Goal: Navigation & Orientation: Find specific page/section

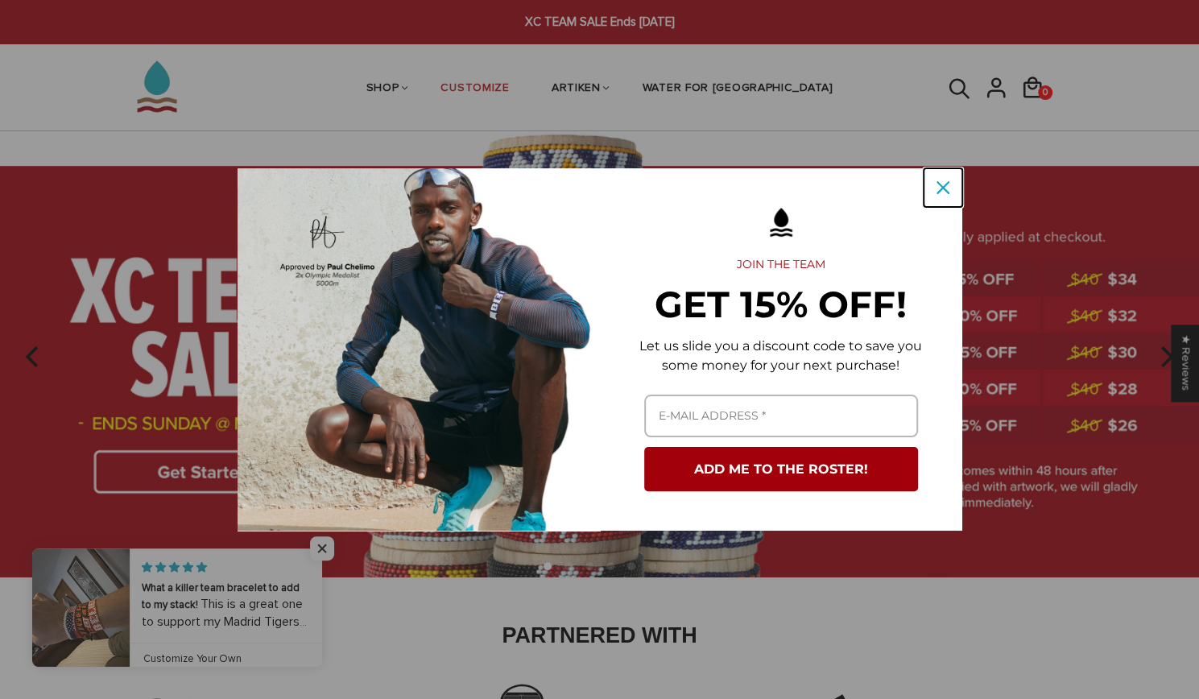
click at [946, 189] on icon "close icon" at bounding box center [942, 187] width 13 height 13
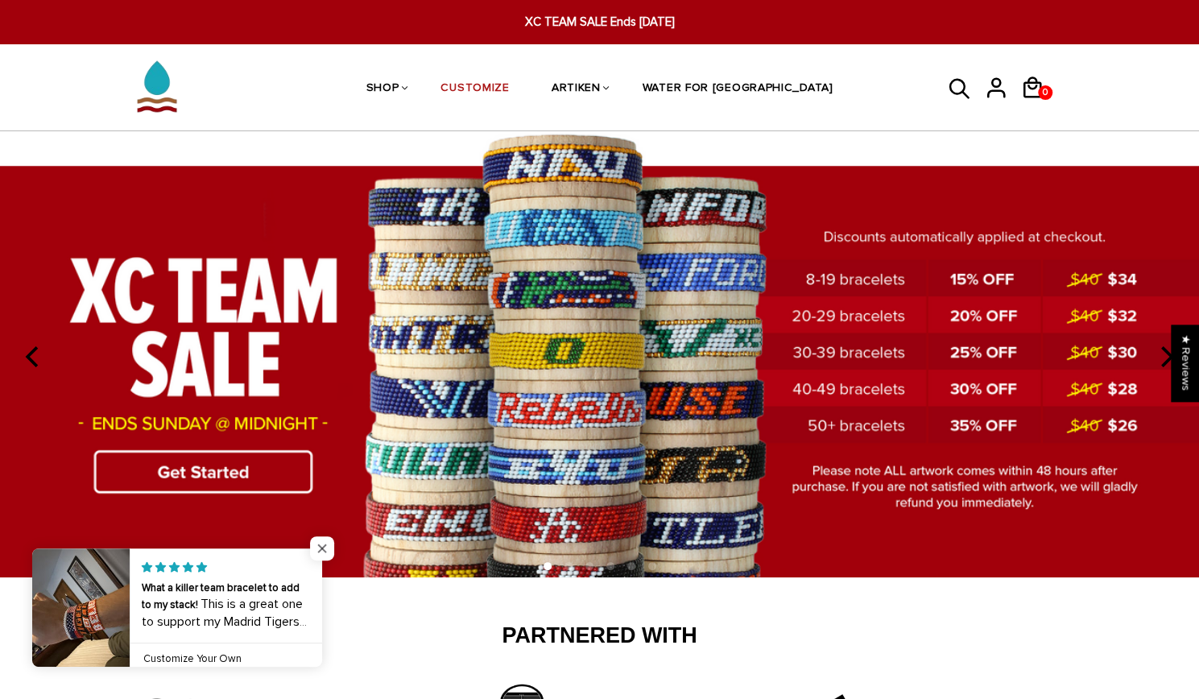
click at [322, 547] on span "Close popup widget" at bounding box center [322, 548] width 24 height 24
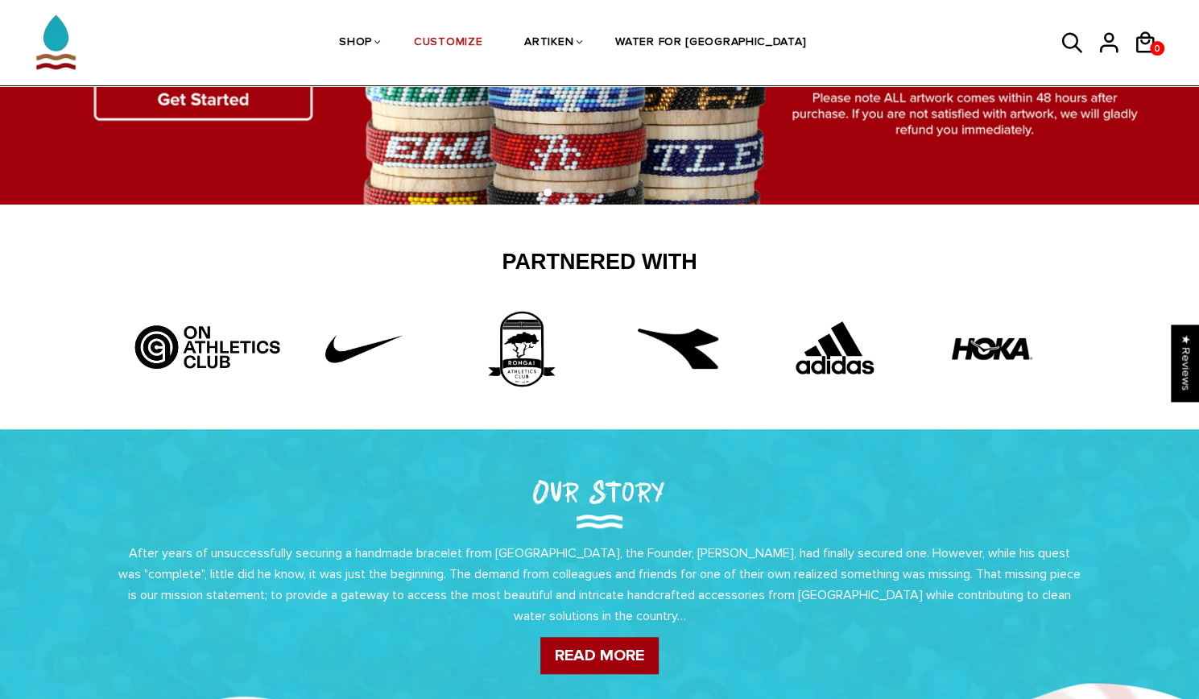
scroll to position [62, 0]
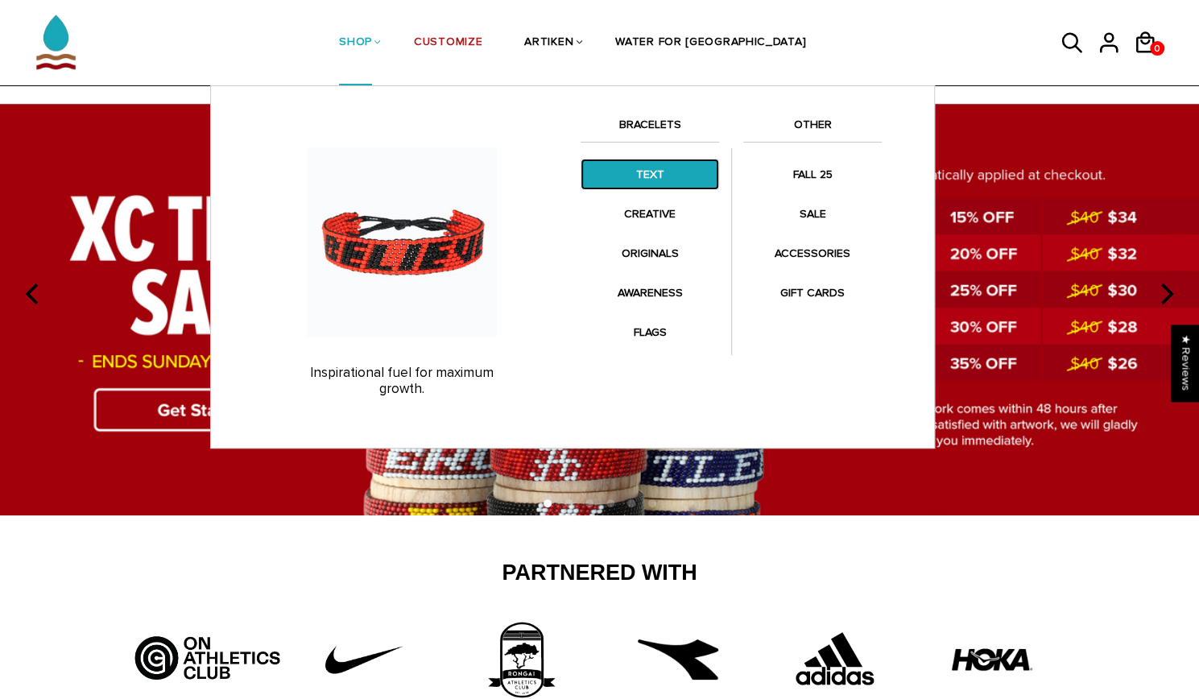
click at [675, 173] on link "TEXT" at bounding box center [649, 174] width 138 height 31
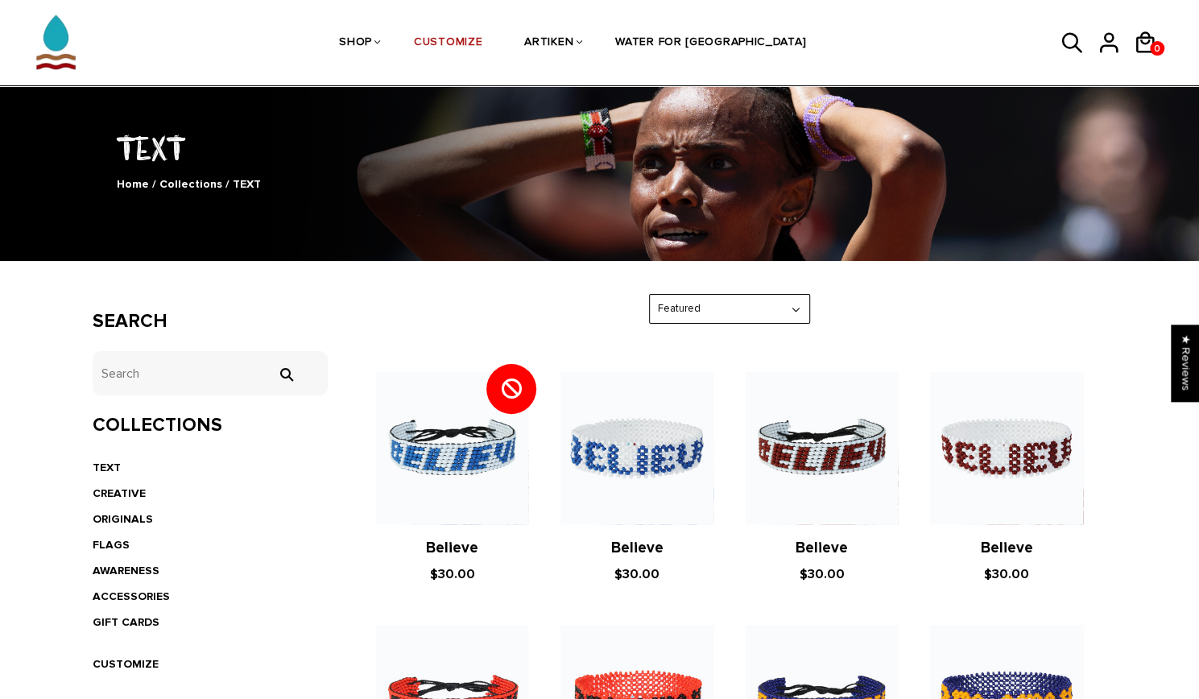
scroll to position [35, 0]
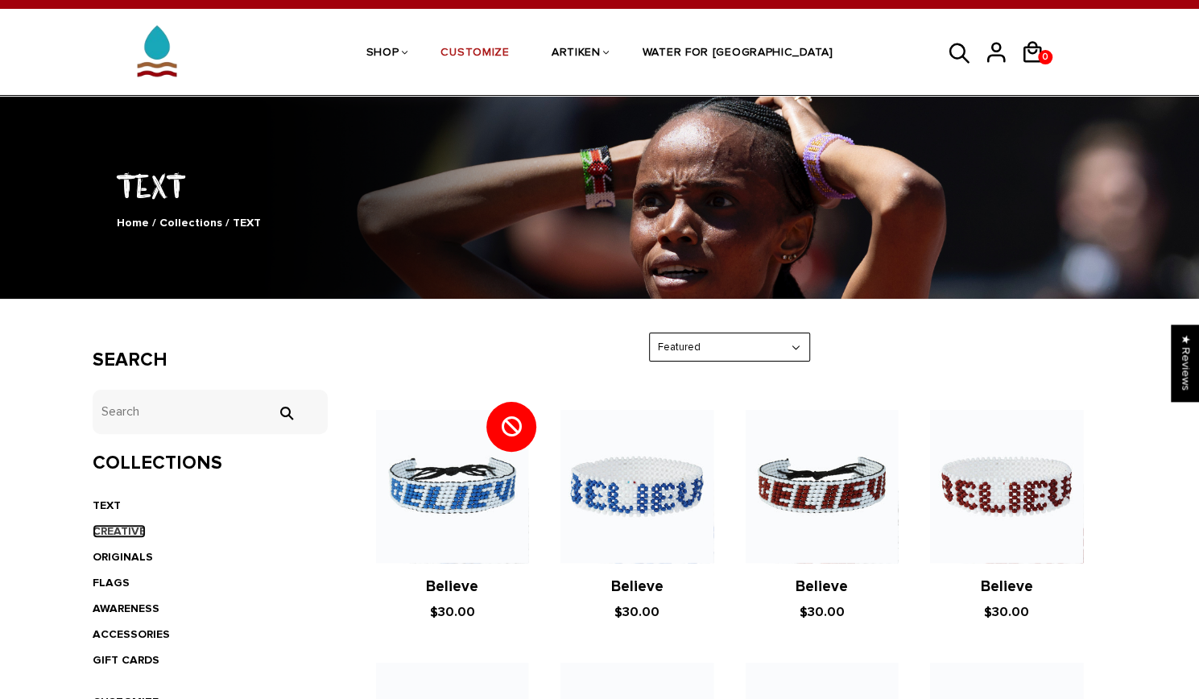
click at [109, 530] on link "CREATIVE" at bounding box center [119, 531] width 53 height 14
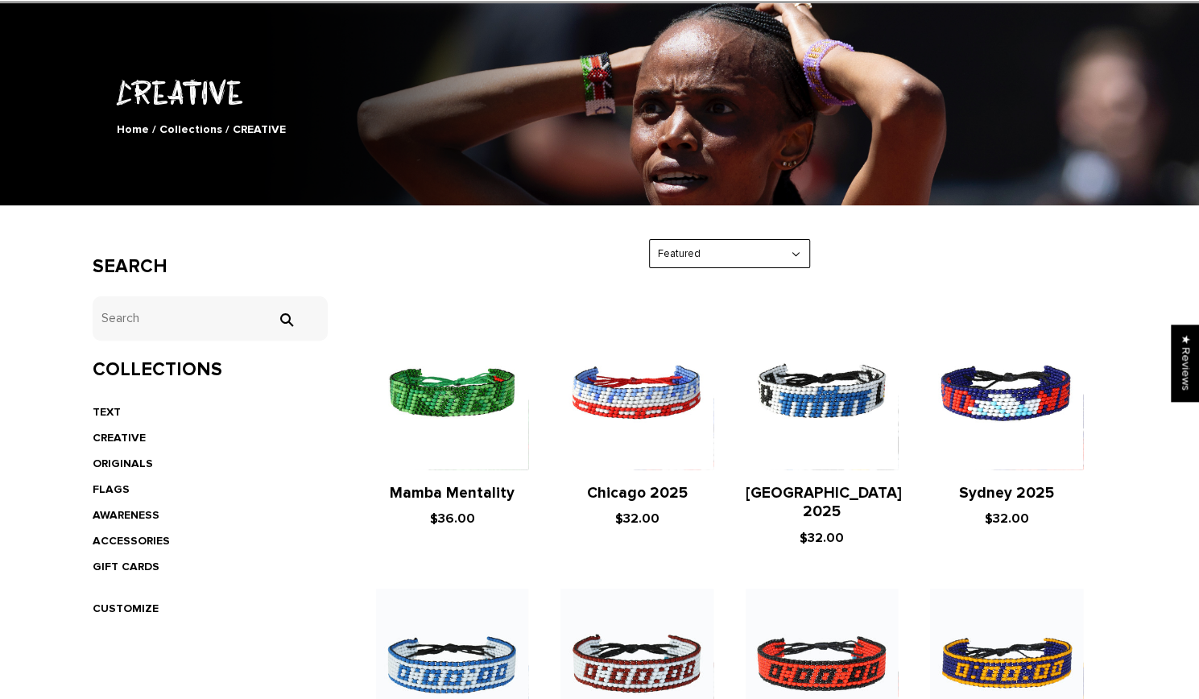
scroll to position [130, 0]
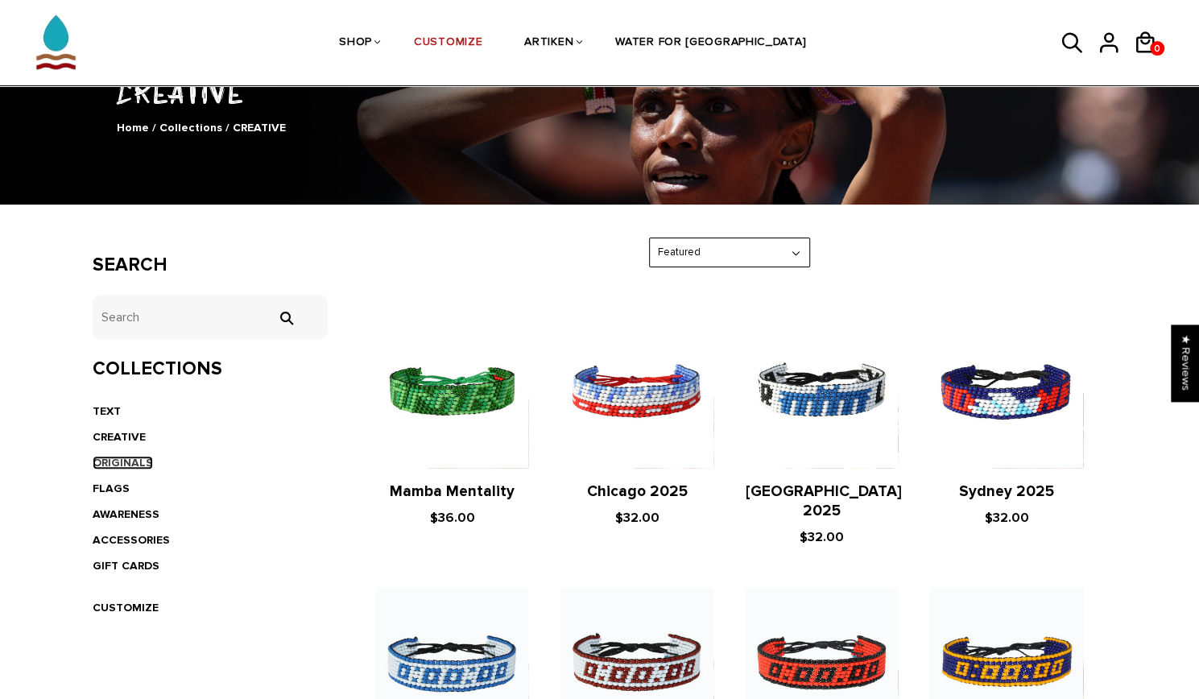
click at [130, 461] on link "ORIGINALS" at bounding box center [123, 463] width 60 height 14
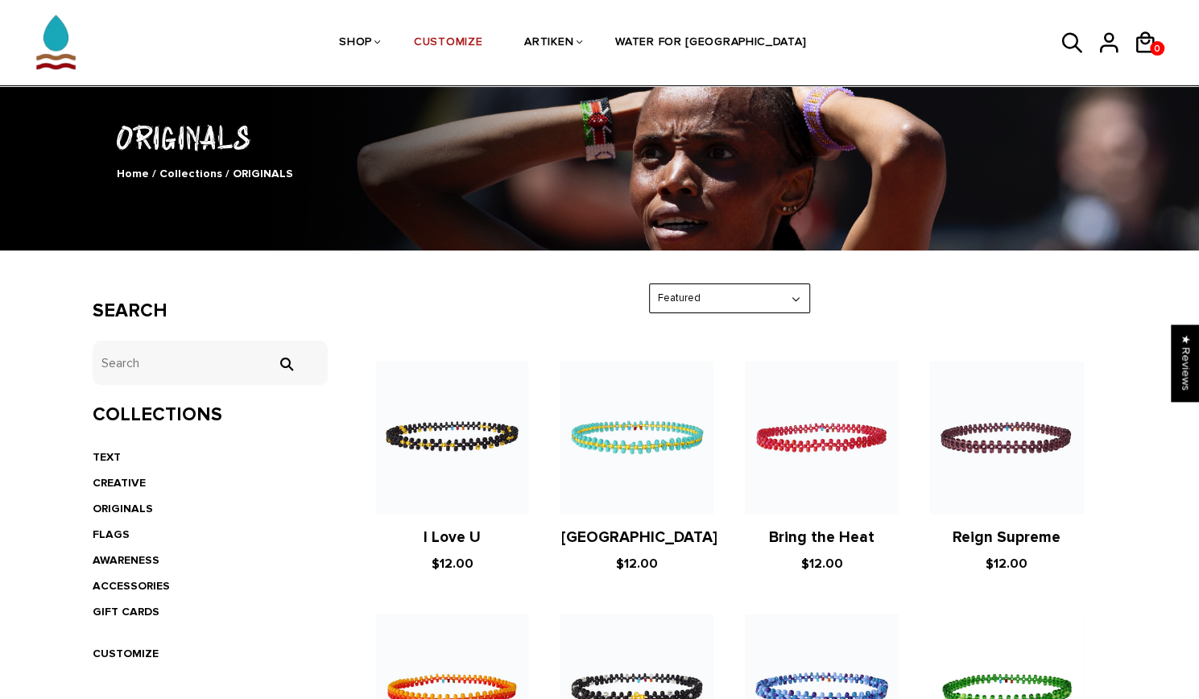
scroll to position [313, 0]
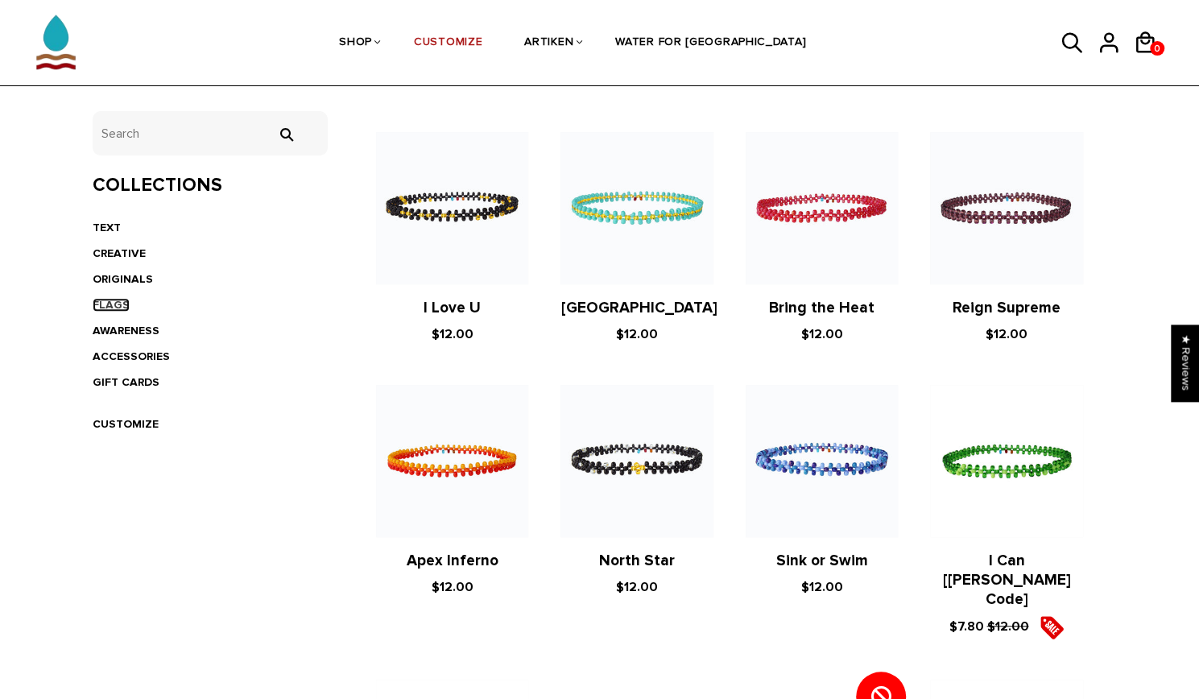
click at [112, 307] on link "FLAGS" at bounding box center [111, 305] width 37 height 14
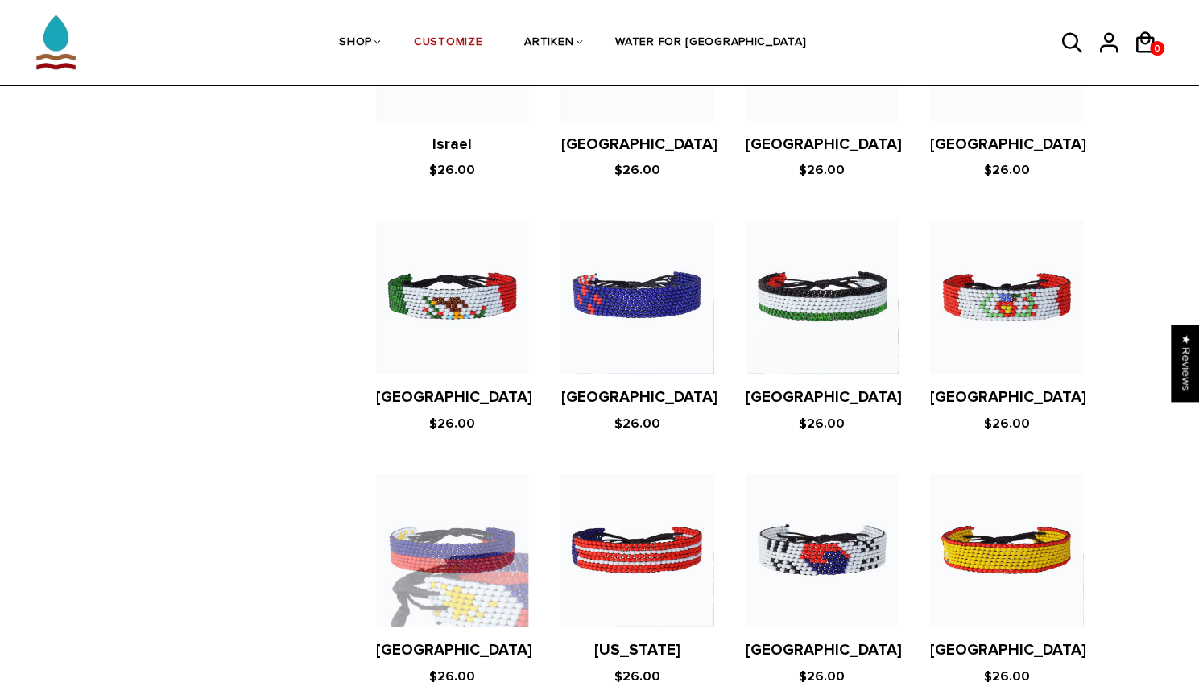
scroll to position [2858, 0]
